Goal: Transaction & Acquisition: Download file/media

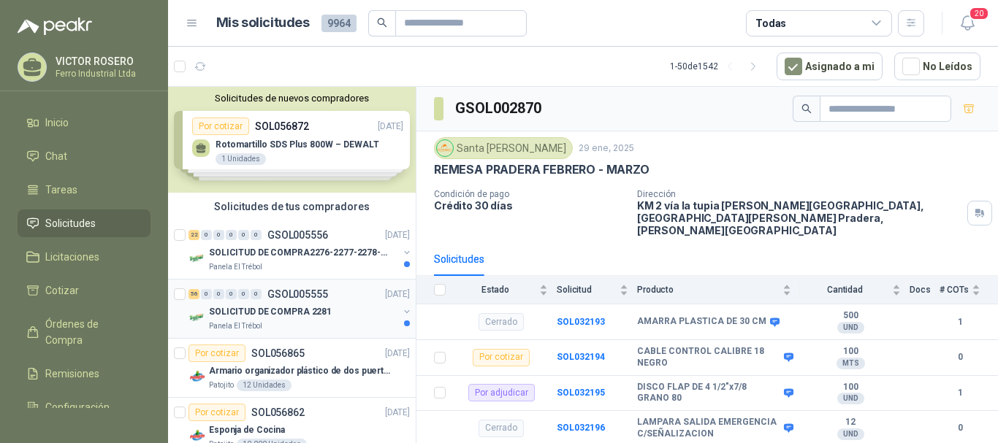
click at [302, 283] on div "56 0 0 0 0 0 GSOL005555 [DATE] SOLICITUD DE COMPRA 2281 Panela El Trébol" at bounding box center [292, 309] width 248 height 59
click at [288, 296] on p "GSOL005555" at bounding box center [297, 294] width 61 height 10
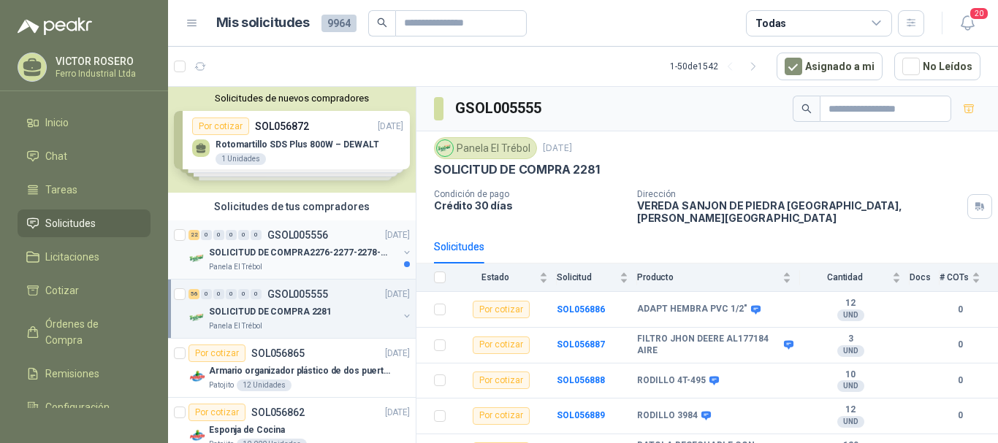
click at [290, 231] on p "GSOL005556" at bounding box center [297, 235] width 61 height 10
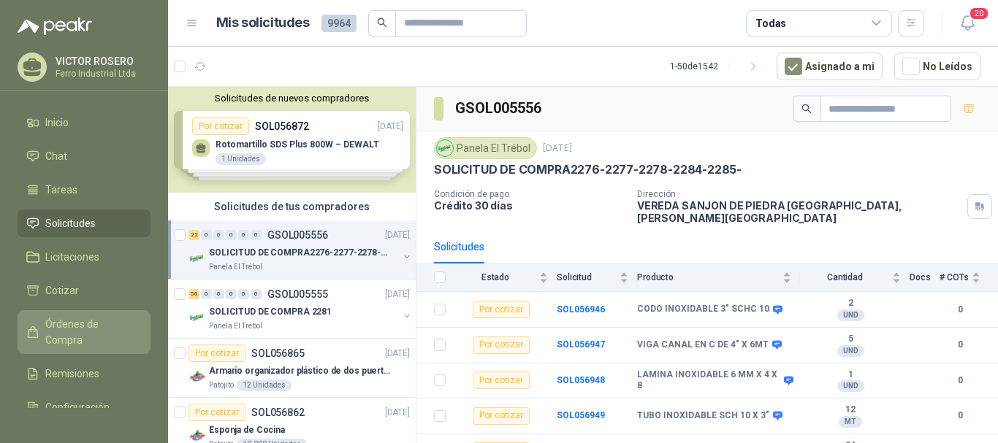
click at [71, 329] on span "Órdenes de Compra" at bounding box center [90, 332] width 91 height 32
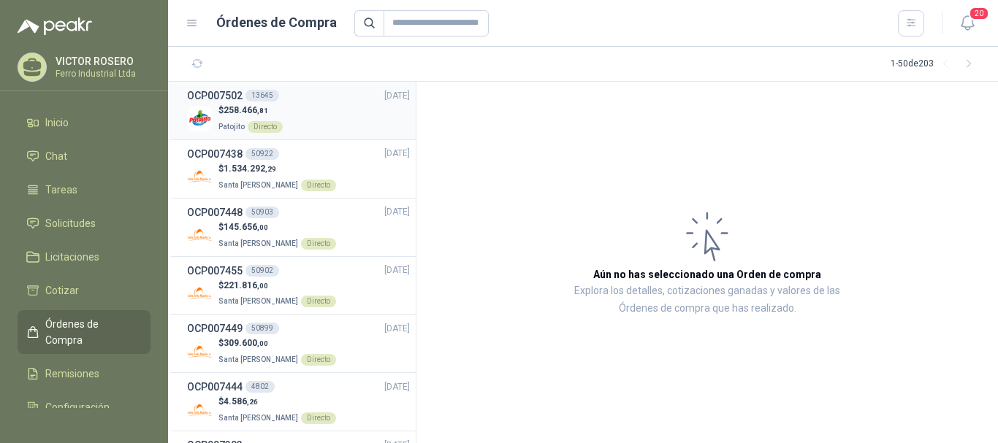
click at [314, 100] on div "OCP007502 13645 [DATE]" at bounding box center [298, 96] width 223 height 16
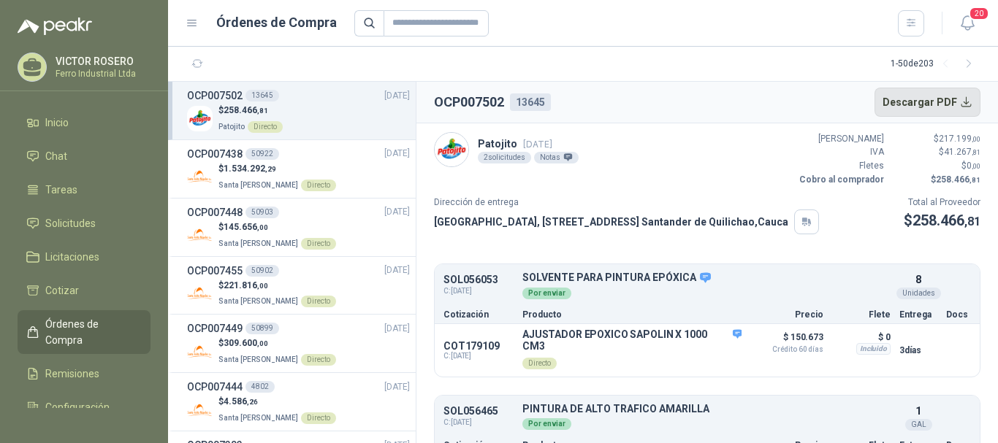
click at [938, 99] on button "Descargar PDF" at bounding box center [927, 102] width 107 height 29
click at [773, 256] on article "Patojito [DATE] 2 solicitudes Notas Valor Bruto $ 217.199 ,00 IVA $ 41.267 ,81 …" at bounding box center [706, 283] width 581 height 321
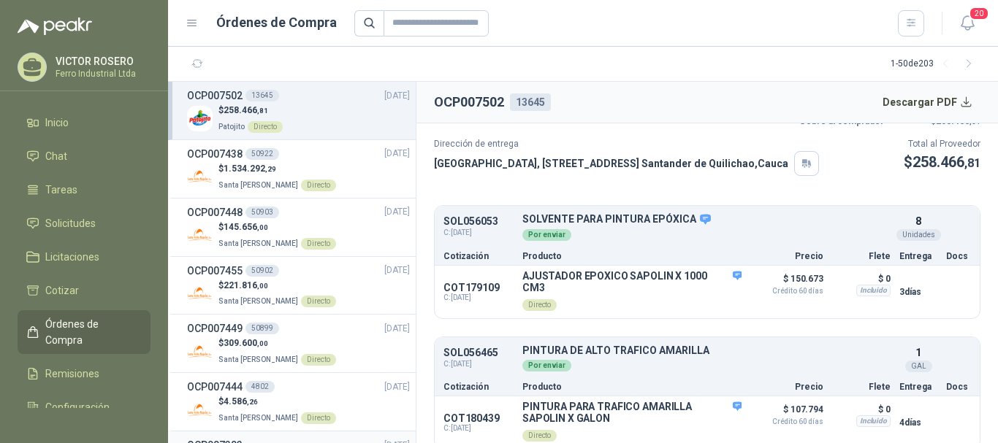
scroll to position [77, 0]
